Goal: Check status: Check status

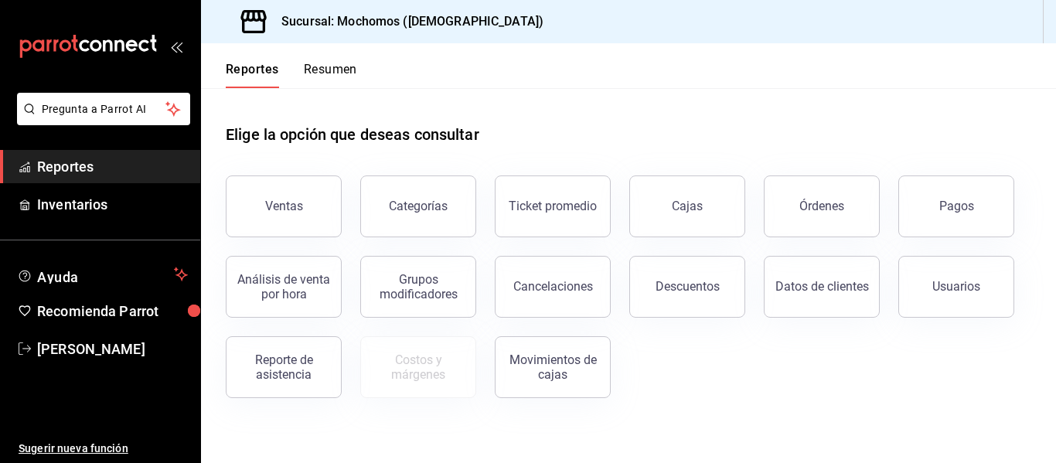
drag, startPoint x: 979, startPoint y: 206, endPoint x: 239, endPoint y: 132, distance: 743.5
click at [979, 206] on button "Pagos" at bounding box center [956, 206] width 116 height 62
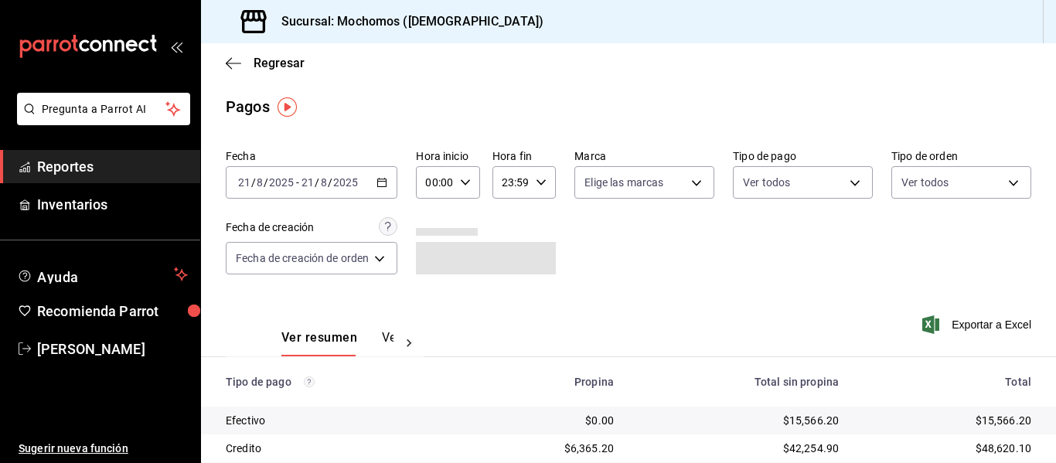
click at [472, 184] on div "00:00 Hora inicio" at bounding box center [447, 182] width 63 height 32
click at [435, 240] on button "05" at bounding box center [433, 252] width 25 height 31
type input "05:00"
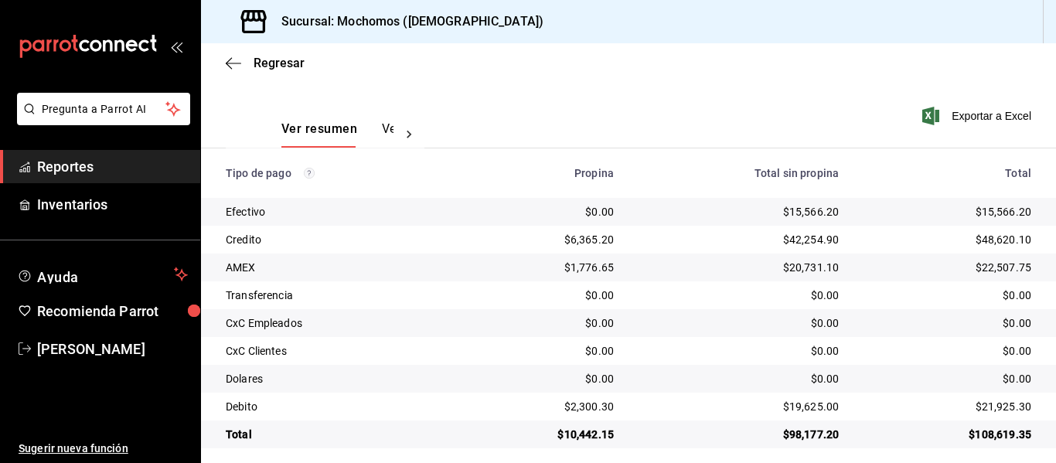
scroll to position [220, 0]
